Goal: Information Seeking & Learning: Learn about a topic

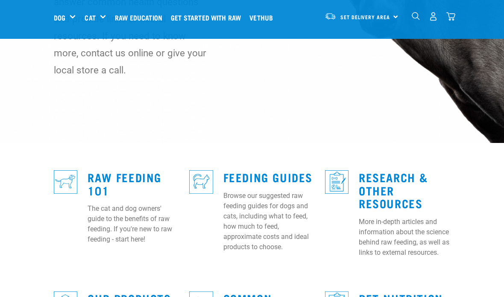
scroll to position [149, 0]
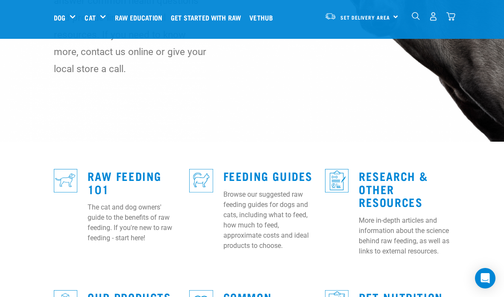
click at [255, 172] on link "Feeding Guides" at bounding box center [267, 175] width 89 height 6
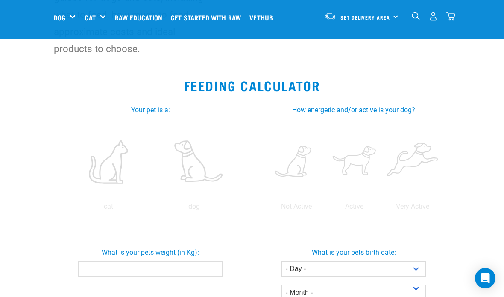
scroll to position [124, 0]
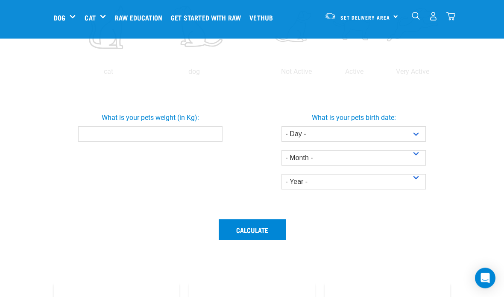
click at [426, 77] on div "Not Active Active Very Active" at bounding box center [353, 30] width 183 height 93
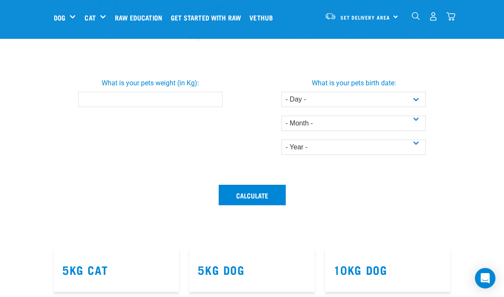
scroll to position [288, 0]
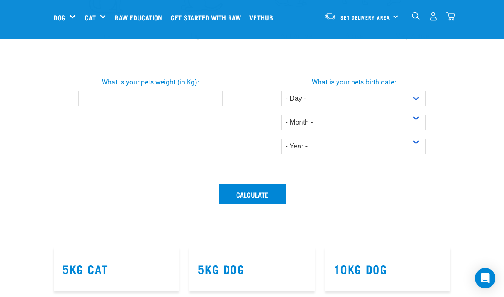
click at [107, 106] on input "What is your pets weight (in Kg):" at bounding box center [150, 98] width 145 height 15
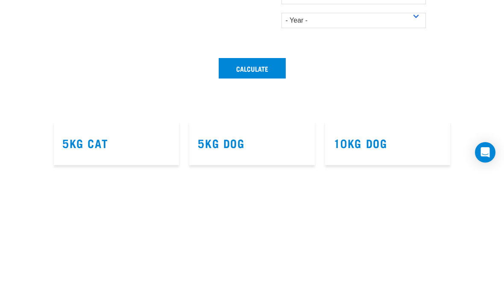
type input "29"
click at [415, 91] on select "- Day - 1 2 3 4 5 6 7 8 9 10 11 12 13 14 15 16 17 18 19 20 21 22 23 24 25 26 27" at bounding box center [353, 98] width 145 height 15
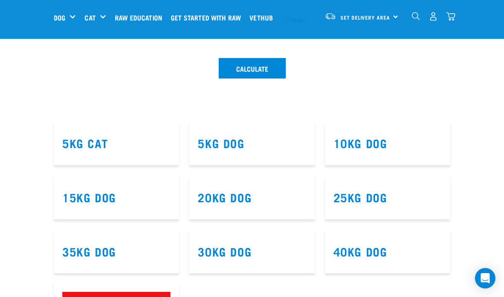
select select "20"
select select "August"
click at [383, 28] on select "- Year - 2025 2024 2023 2022 2021 2020 2019 2018 2017 2016 2015 2014" at bounding box center [353, 20] width 145 height 15
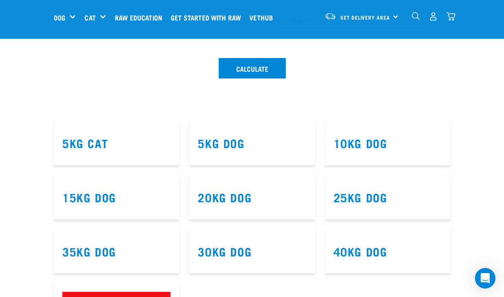
select select "2024"
click at [274, 79] on button "Calculate" at bounding box center [252, 68] width 67 height 20
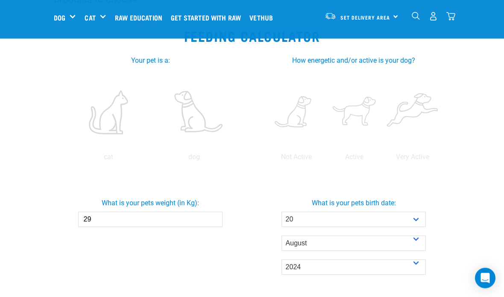
scroll to position [167, 0]
click at [155, 149] on label at bounding box center [194, 112] width 82 height 73
click at [151, 159] on input "radio" at bounding box center [151, 159] width 0 height 0
radio input "true"
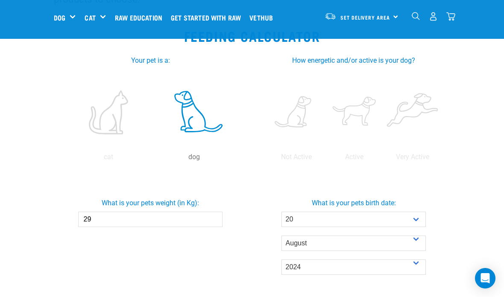
click at [382, 106] on label at bounding box center [354, 112] width 55 height 73
click at [325, 159] on input "radio" at bounding box center [325, 159] width 0 height 0
radio input "true"
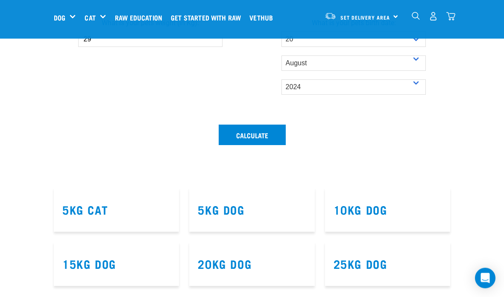
scroll to position [347, 0]
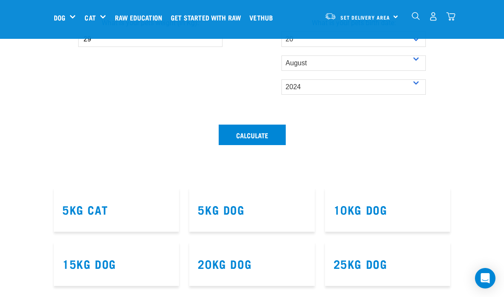
click at [279, 145] on button "Calculate" at bounding box center [252, 135] width 67 height 20
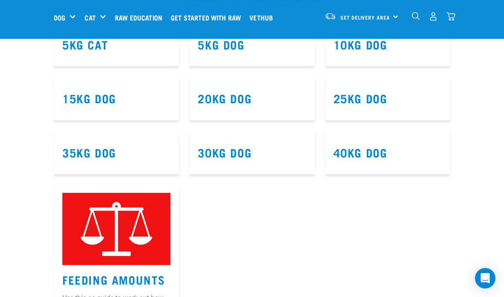
scroll to position [567, 0]
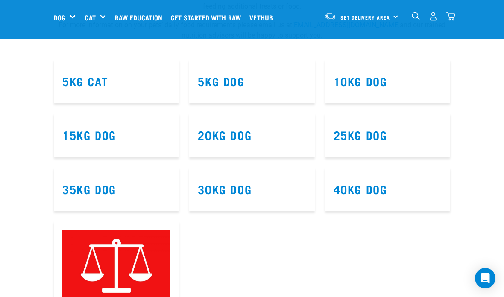
click at [272, 88] on h3 "5kg Dog" at bounding box center [252, 81] width 108 height 13
click at [260, 88] on h3 "5kg Dog" at bounding box center [252, 81] width 108 height 13
click at [380, 84] on link "10kg Dog" at bounding box center [360, 81] width 54 height 6
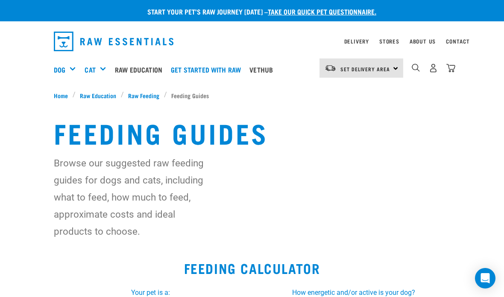
select select "20"
select select "August"
select select "2024"
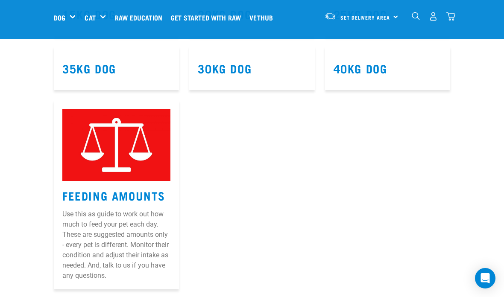
scroll to position [595, 0]
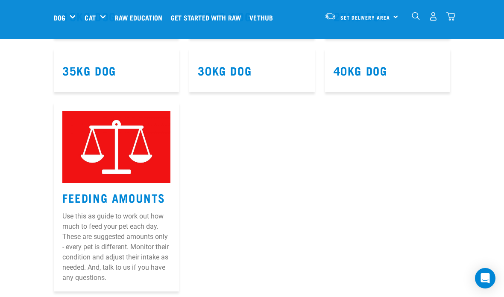
click at [242, 73] on link "30kg Dog" at bounding box center [225, 70] width 54 height 6
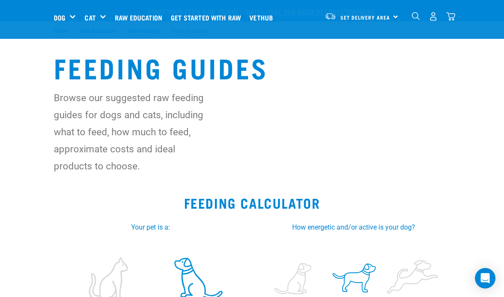
select select "20"
select select "August"
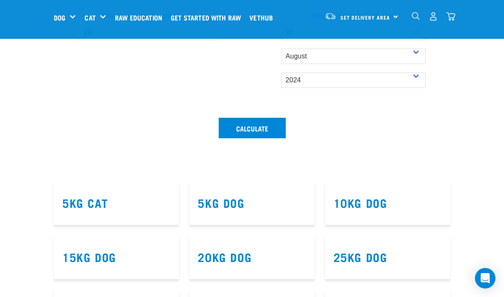
scroll to position [354, 0]
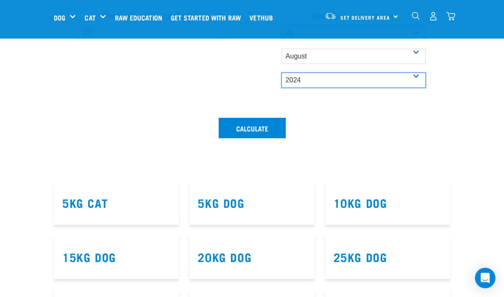
click at [403, 88] on select "- Year - 2025 2024 2023 2022 2021 2020 2019 2018 2017 2016 2015 2014" at bounding box center [353, 80] width 145 height 15
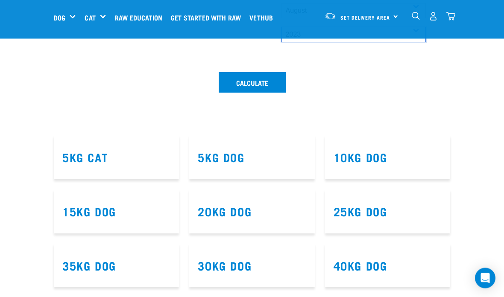
scroll to position [401, 0]
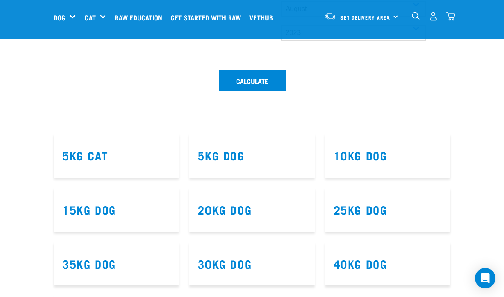
click at [271, 91] on button "Calculate" at bounding box center [252, 80] width 67 height 20
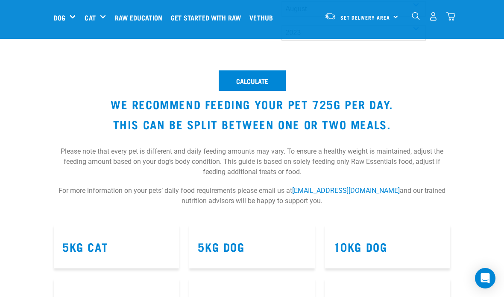
click at [405, 41] on select "- Year - 2025 2024 2023 2022 2021 2020 2019 2018 2017 2016 2015 2014" at bounding box center [353, 32] width 145 height 15
select select "2024"
click at [267, 91] on button "Calculate" at bounding box center [252, 80] width 67 height 20
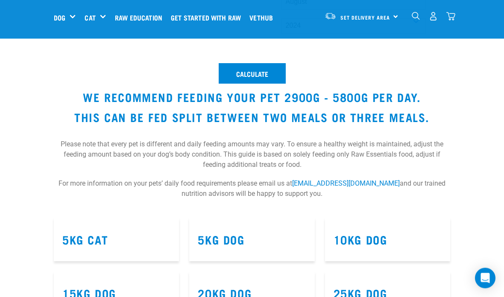
scroll to position [407, 0]
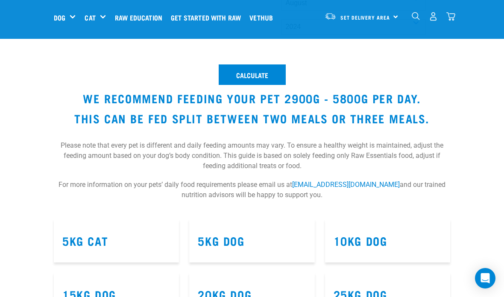
click at [412, 35] on select "- Year - 2025 2024 2023 2022 2021 2020 2019 2018 2017 2016 2015 2014" at bounding box center [353, 26] width 145 height 15
select select "9"
click at [271, 85] on button "Calculate" at bounding box center [252, 74] width 67 height 20
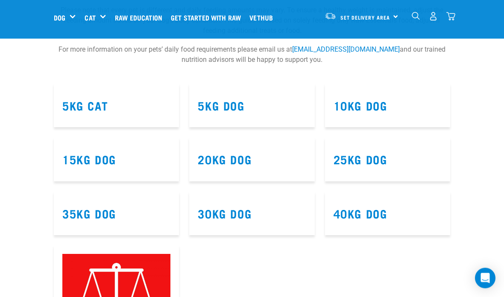
scroll to position [543, 0]
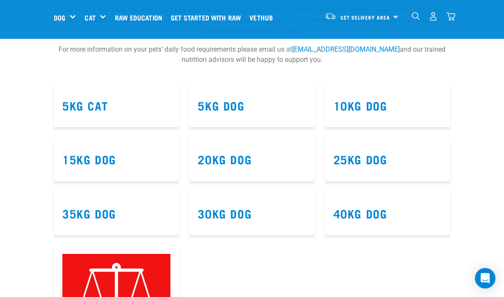
click at [266, 236] on article "30kg Dog" at bounding box center [251, 214] width 125 height 44
click at [235, 216] on link "30kg Dog" at bounding box center [225, 213] width 54 height 6
